Goal: Task Accomplishment & Management: Use online tool/utility

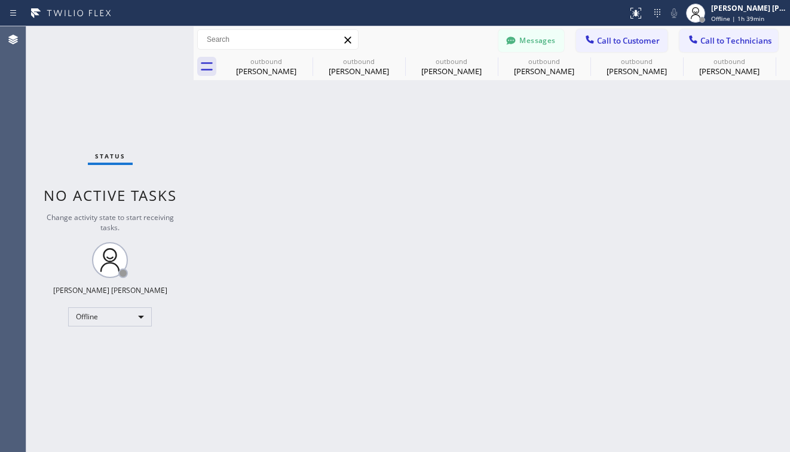
click at [135, 320] on div "Offline" at bounding box center [110, 316] width 84 height 19
click at [90, 349] on li "Available" at bounding box center [109, 348] width 81 height 14
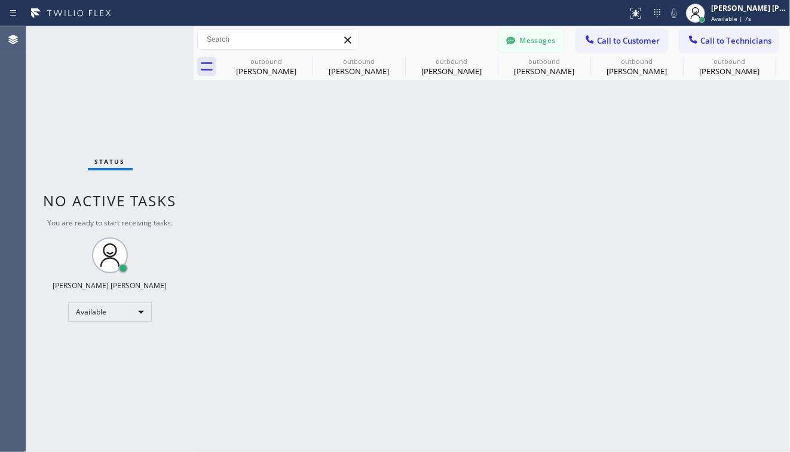
click at [299, 391] on div "Back to Dashboard Change Sender ID Customers Technicians PY [PERSON_NAME] [DATE…" at bounding box center [492, 239] width 597 height 426
click at [435, 360] on div "Back to Dashboard Change Sender ID Customers Technicians PY [PERSON_NAME] [DATE…" at bounding box center [492, 239] width 597 height 426
click at [369, 258] on div "Back to Dashboard Change Sender ID Customers Technicians PY [PERSON_NAME] [DATE…" at bounding box center [492, 239] width 597 height 426
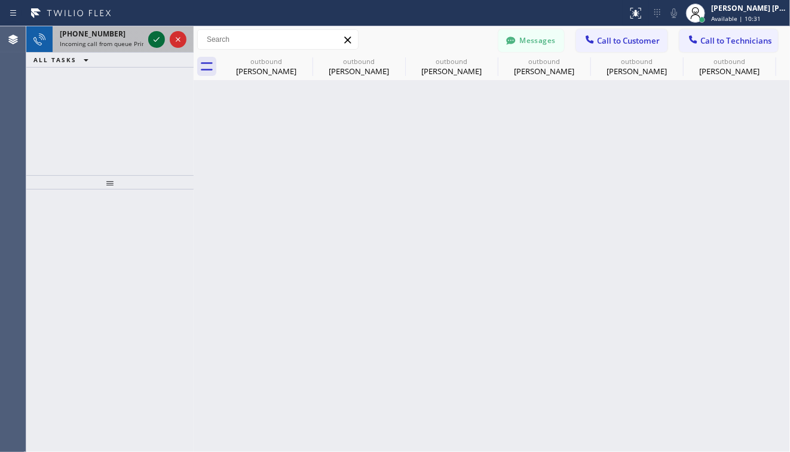
click at [154, 36] on icon at bounding box center [156, 39] width 14 height 14
click at [152, 39] on icon at bounding box center [156, 39] width 14 height 14
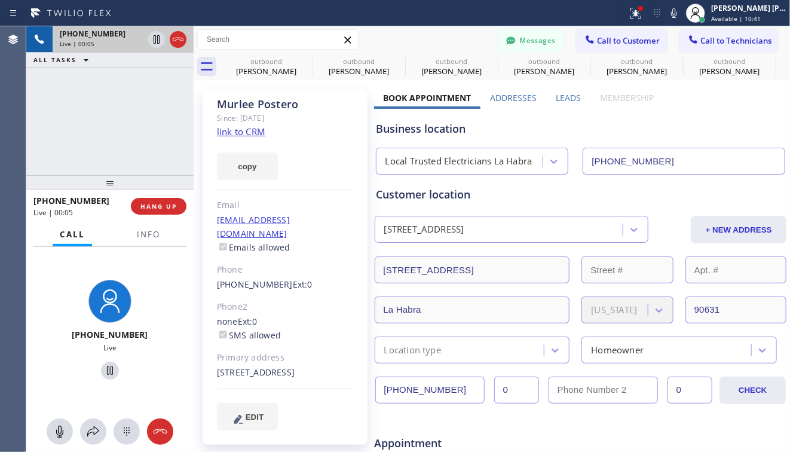
click at [246, 133] on link "link to CRM" at bounding box center [241, 132] width 48 height 12
click at [112, 133] on div "[PHONE_NUMBER] Live | 00:11 ALL TASKS ALL TASKS ACTIVE TASKS TASKS IN WRAP UP" at bounding box center [109, 100] width 167 height 149
click at [95, 134] on div "[PHONE_NUMBER] Live | 00:12 ALL TASKS ALL TASKS ACTIVE TASKS TASKS IN WRAP UP" at bounding box center [109, 100] width 167 height 149
click at [84, 115] on div "[PHONE_NUMBER] Live | 00:23 ALL TASKS ALL TASKS ACTIVE TASKS TASKS IN WRAP UP" at bounding box center [109, 100] width 167 height 149
click at [94, 138] on div "[PHONE_NUMBER] Live | 00:42 ALL TASKS ALL TASKS ACTIVE TASKS TASKS IN WRAP UP" at bounding box center [109, 100] width 167 height 149
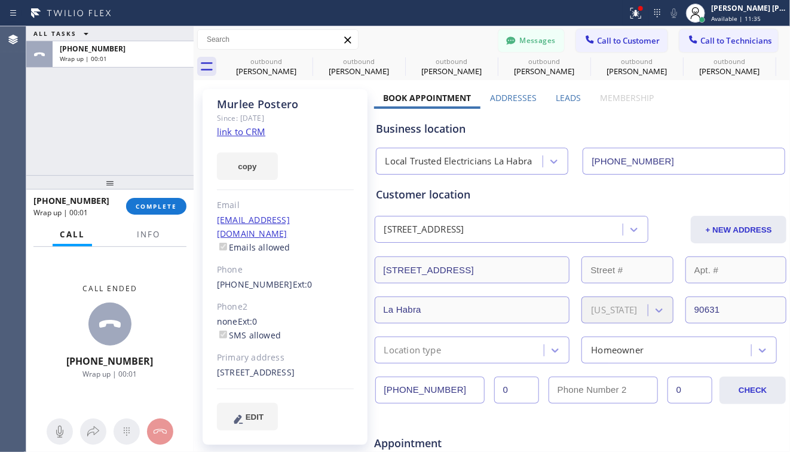
click at [126, 277] on div "Call ended [PHONE_NUMBER] Wrap up | 00:01" at bounding box center [109, 331] width 167 height 169
drag, startPoint x: 150, startPoint y: 305, endPoint x: 152, endPoint y: 291, distance: 14.5
click at [150, 303] on div "Call ended [PHONE_NUMBER] Wrap up | 02:45" at bounding box center [109, 331] width 167 height 169
click at [170, 194] on div "[PHONE_NUMBER] Wrap up | 05:07 COMPLETE" at bounding box center [109, 206] width 153 height 31
click at [164, 198] on button "COMPLETE" at bounding box center [156, 206] width 60 height 17
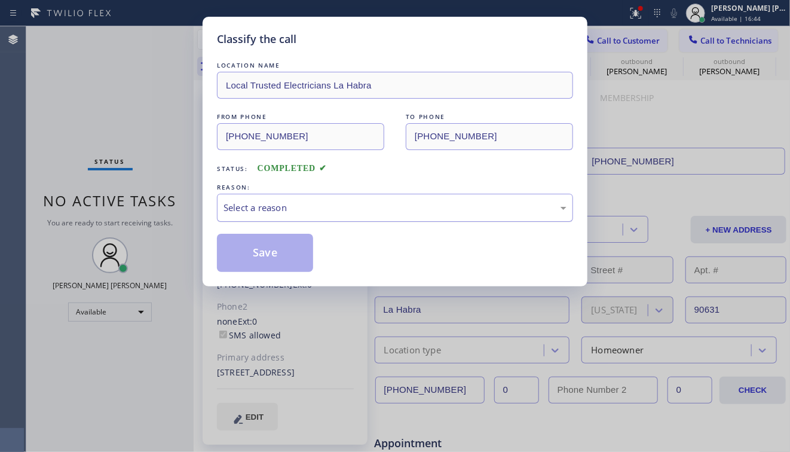
click at [313, 211] on div "Select a reason" at bounding box center [395, 208] width 343 height 14
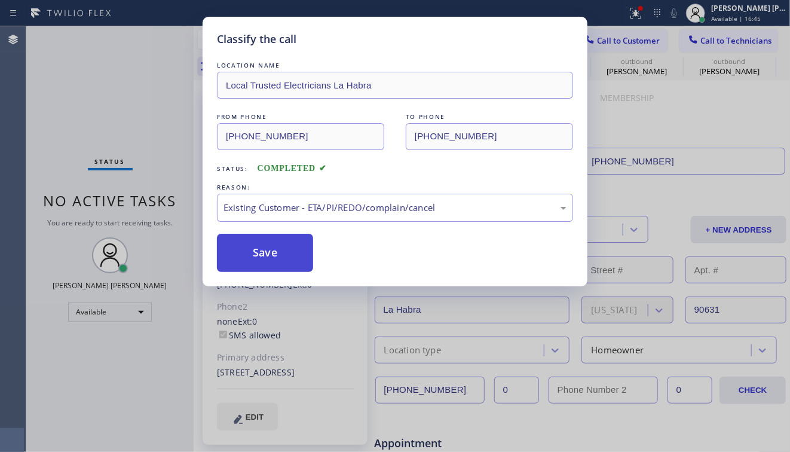
click at [290, 248] on button "Save" at bounding box center [265, 253] width 96 height 38
type input "[PHONE_NUMBER]"
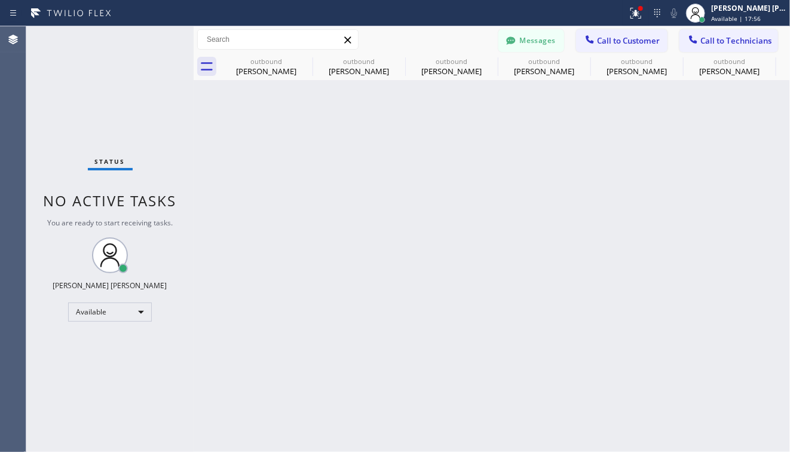
click at [189, 366] on div "Status No active tasks You are ready to start receiving tasks. [PERSON_NAME] [P…" at bounding box center [109, 239] width 167 height 426
